Goal: Check status: Check status

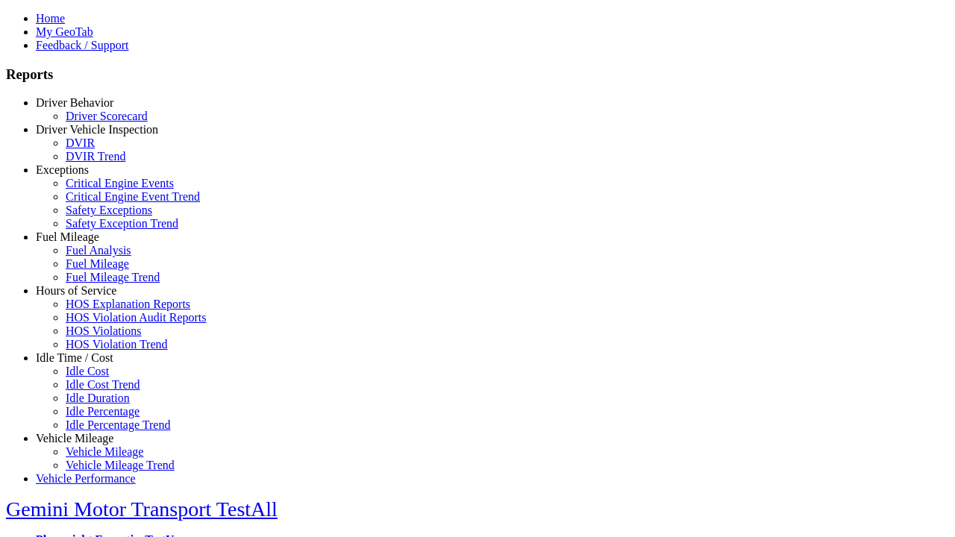
click at [86, 109] on link "Driver Behavior" at bounding box center [75, 102] width 78 height 13
click at [97, 122] on link "Driver Scorecard" at bounding box center [107, 116] width 82 height 13
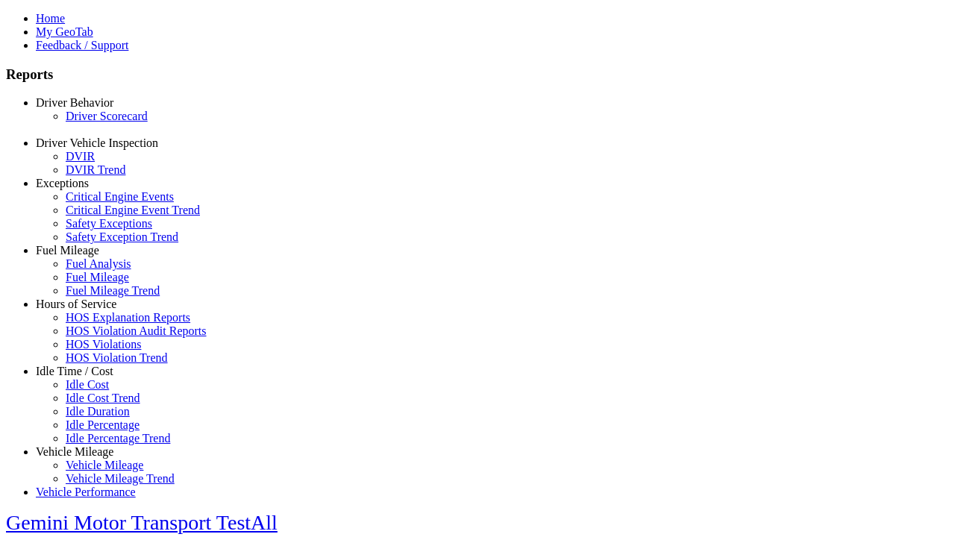
select select "**"
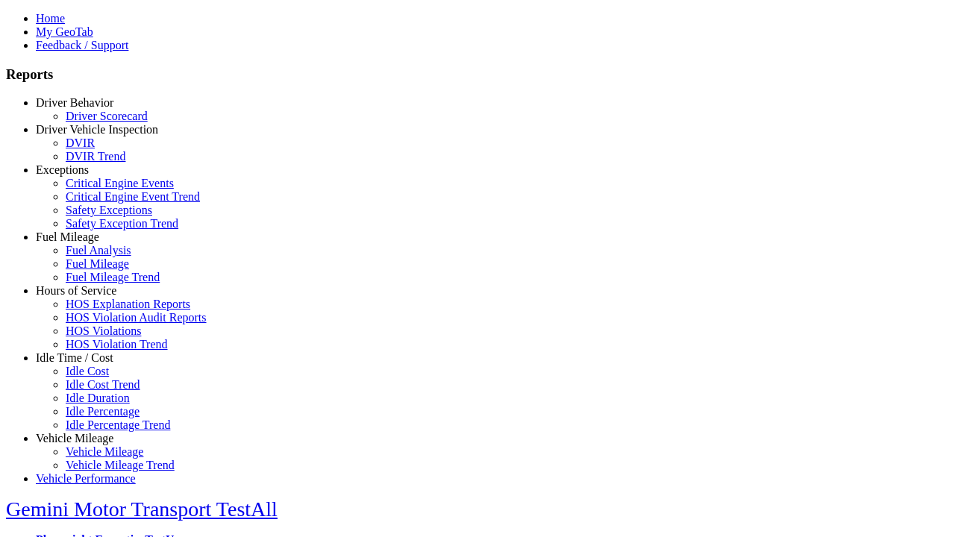
type input "*********"
